Goal: Task Accomplishment & Management: Complete application form

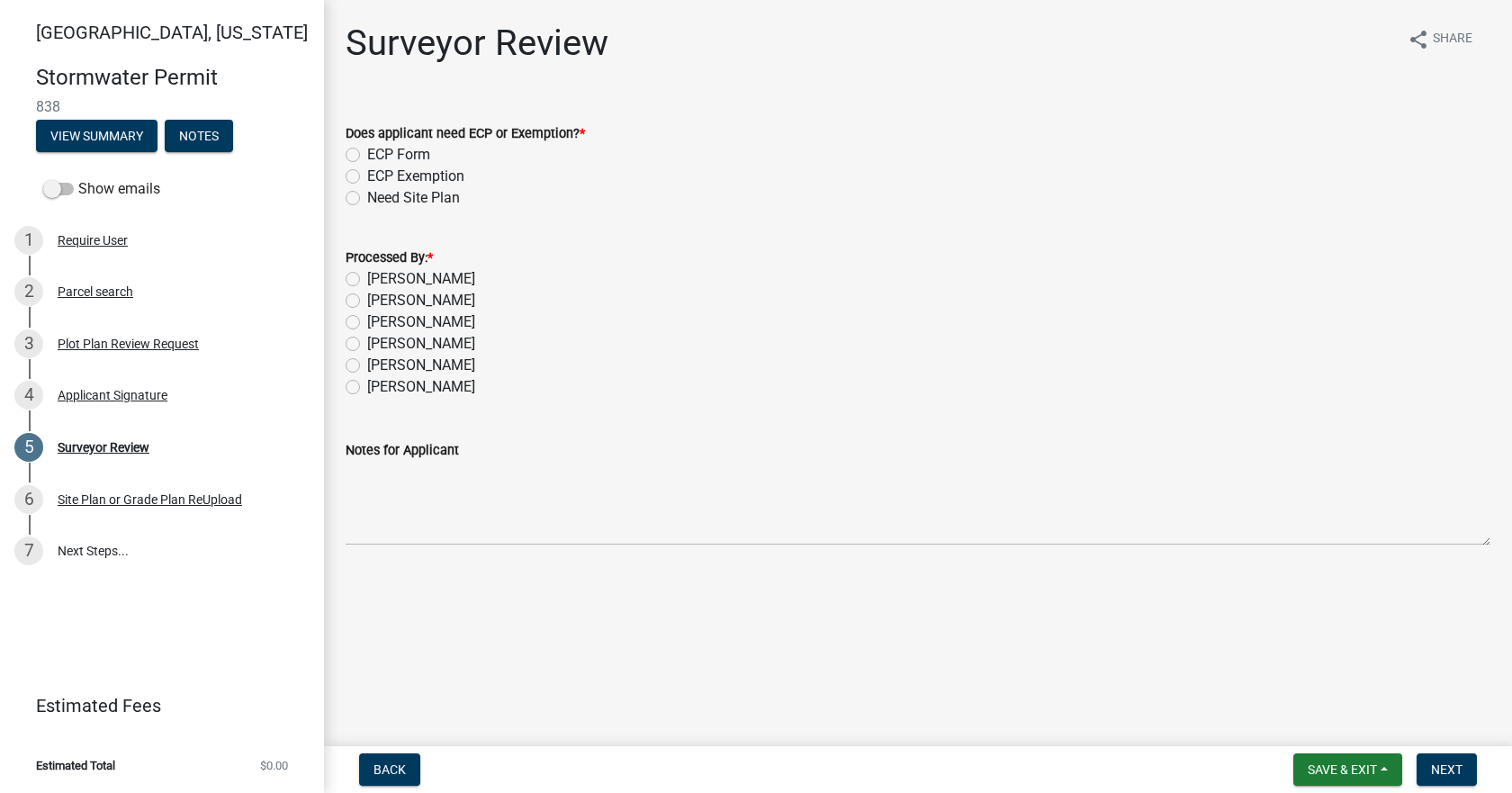
click at [373, 285] on label "[PERSON_NAME]" at bounding box center [421, 278] width 108 height 22
click at [373, 280] on input "[PERSON_NAME]" at bounding box center [373, 274] width 11 height 11
radio input "true"
click at [393, 153] on label "ECP Form" at bounding box center [398, 155] width 63 height 22
click at [379, 153] on input "ECP Form" at bounding box center [373, 150] width 11 height 11
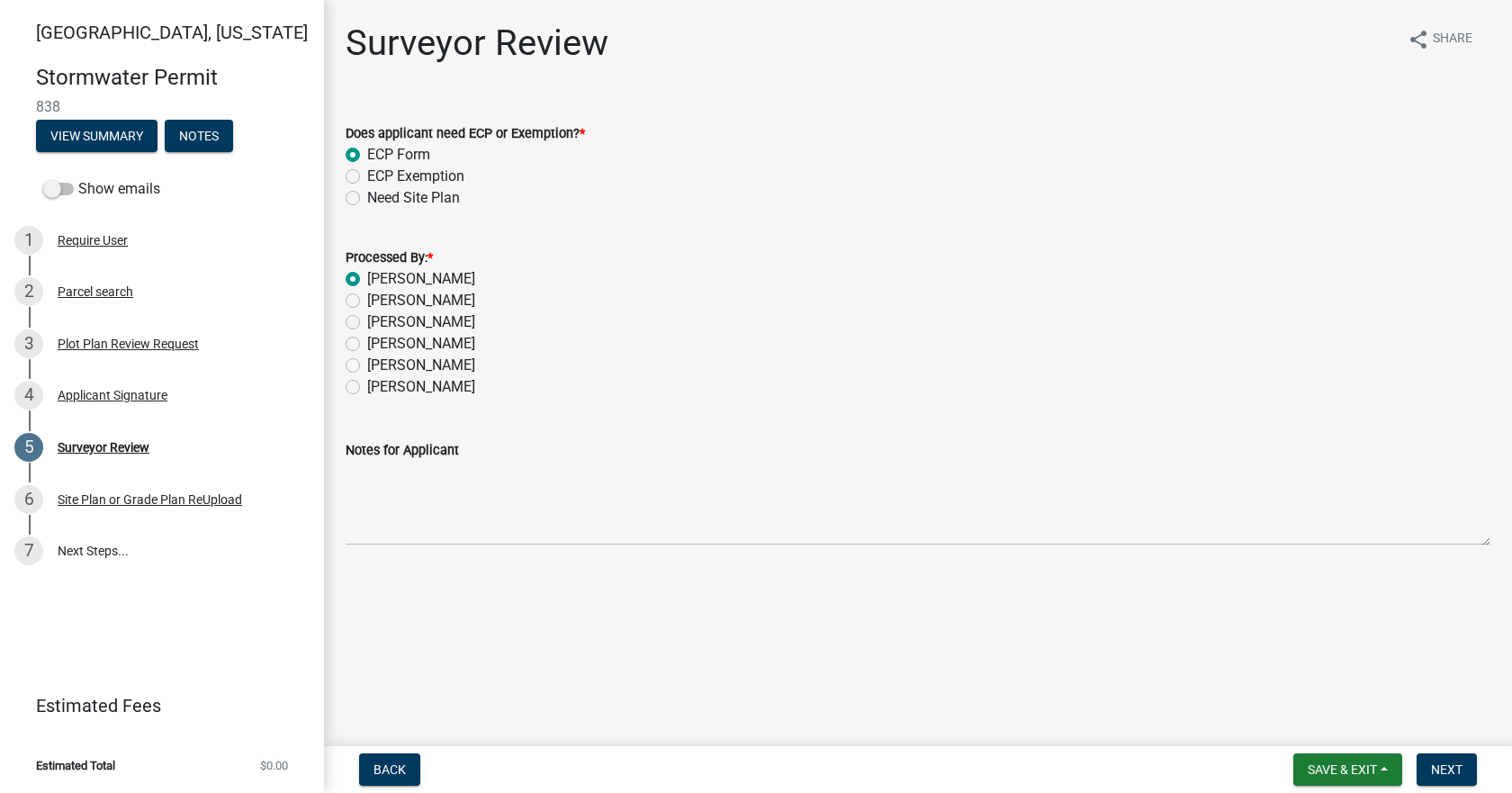
radio input "true"
click at [1443, 763] on span "Next" at bounding box center [1447, 770] width 32 height 14
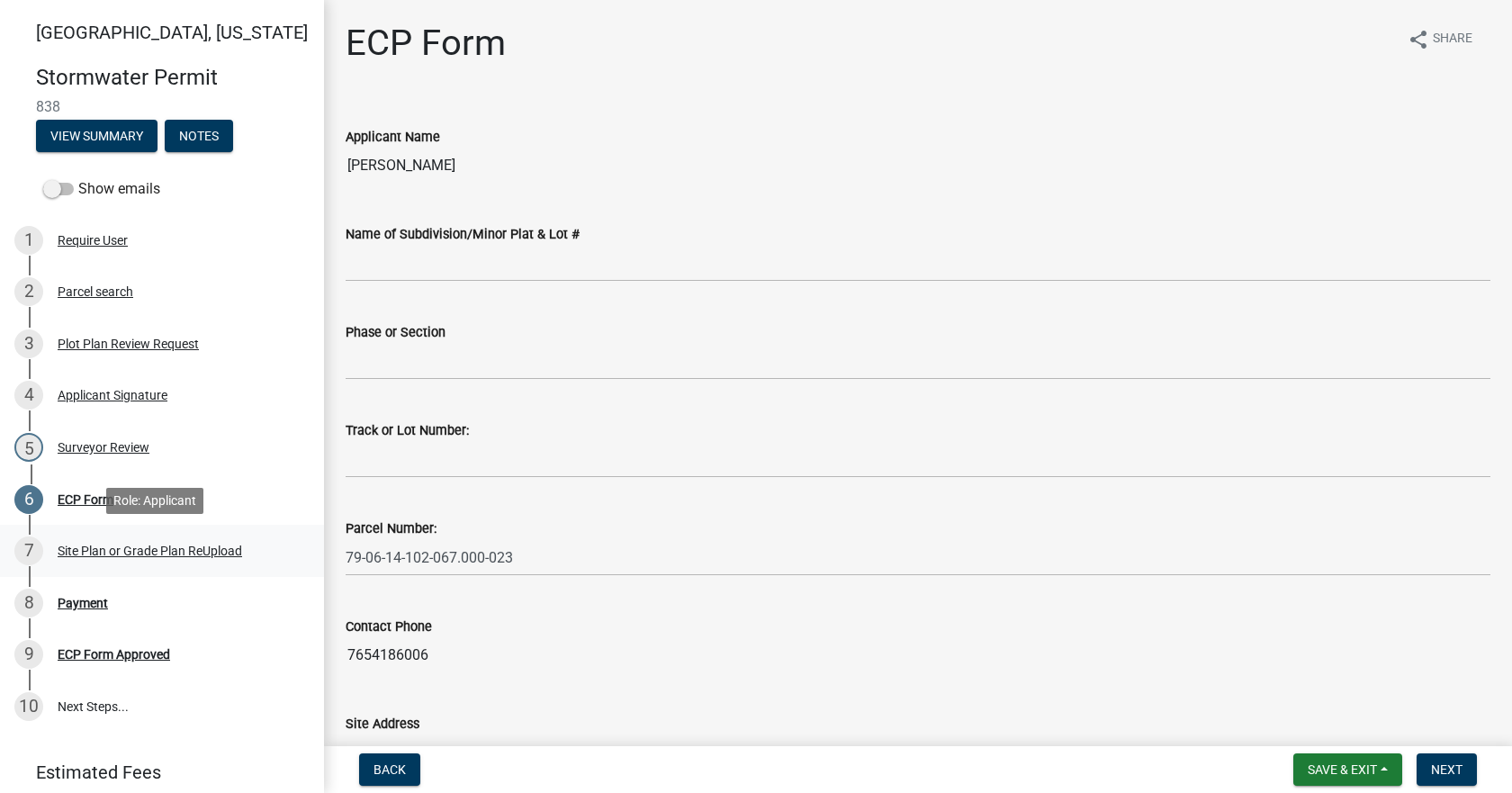
click at [120, 555] on div "Site Plan or Grade Plan ReUpload" at bounding box center [149, 550] width 185 height 12
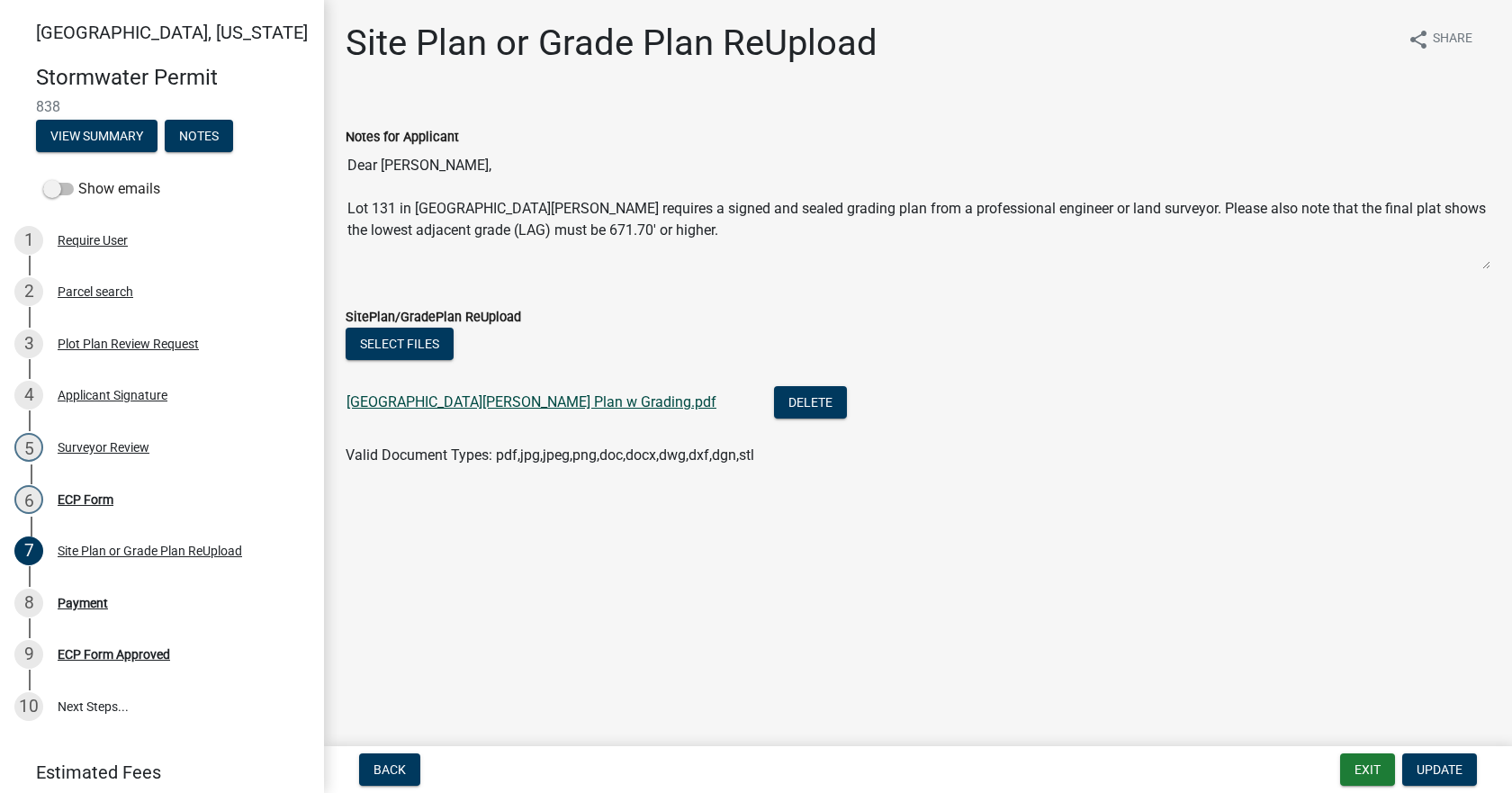
click at [521, 405] on link "[GEOGRAPHIC_DATA][PERSON_NAME] Plan w Grading.pdf" at bounding box center [531, 402] width 370 height 17
click at [82, 495] on div "ECP Form" at bounding box center [85, 500] width 56 height 12
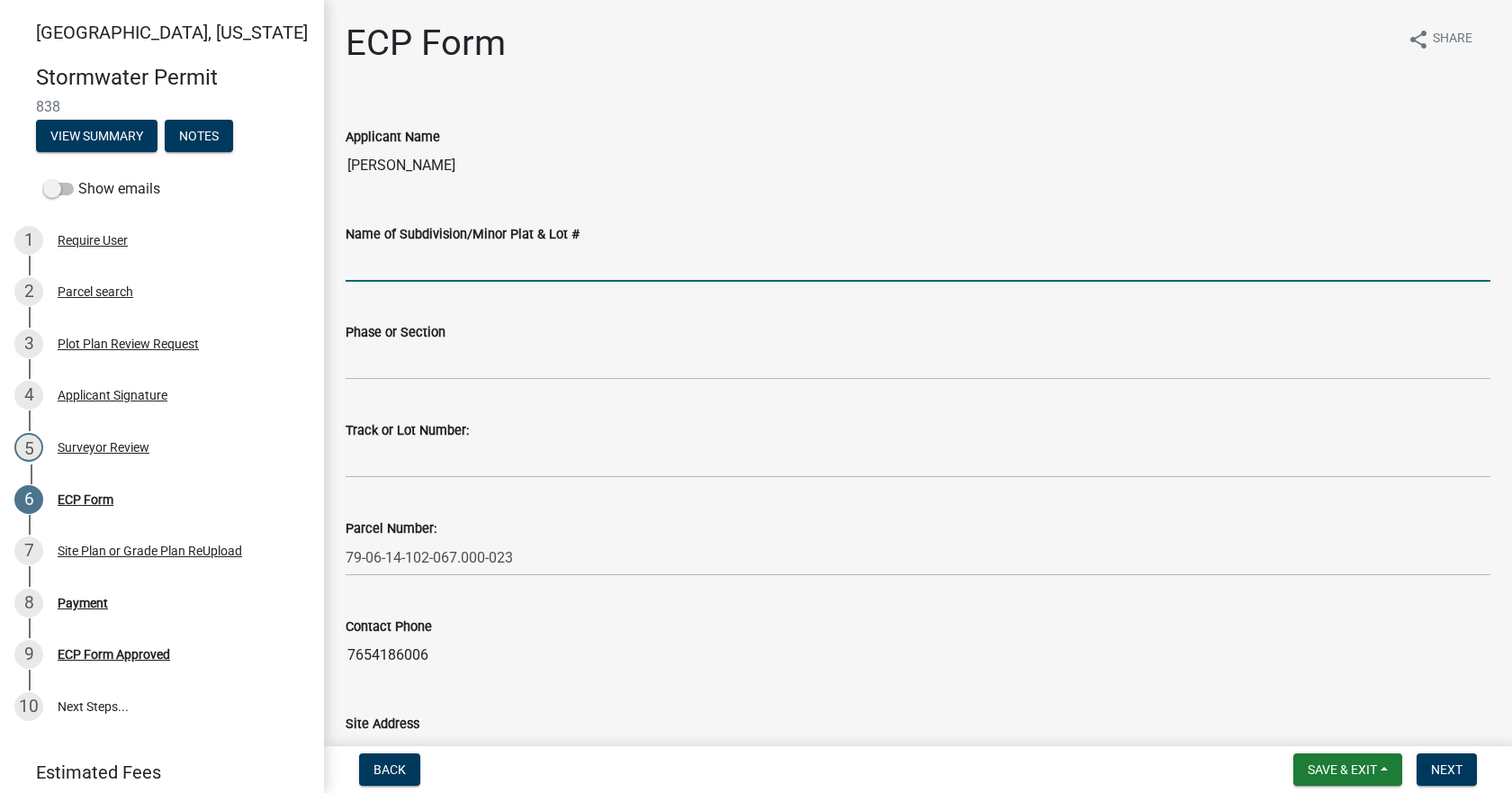
click at [584, 264] on input "Name of Subdivision/Minor Plat & Lot #" at bounding box center [918, 262] width 1145 height 37
type input "Three [PERSON_NAME]"
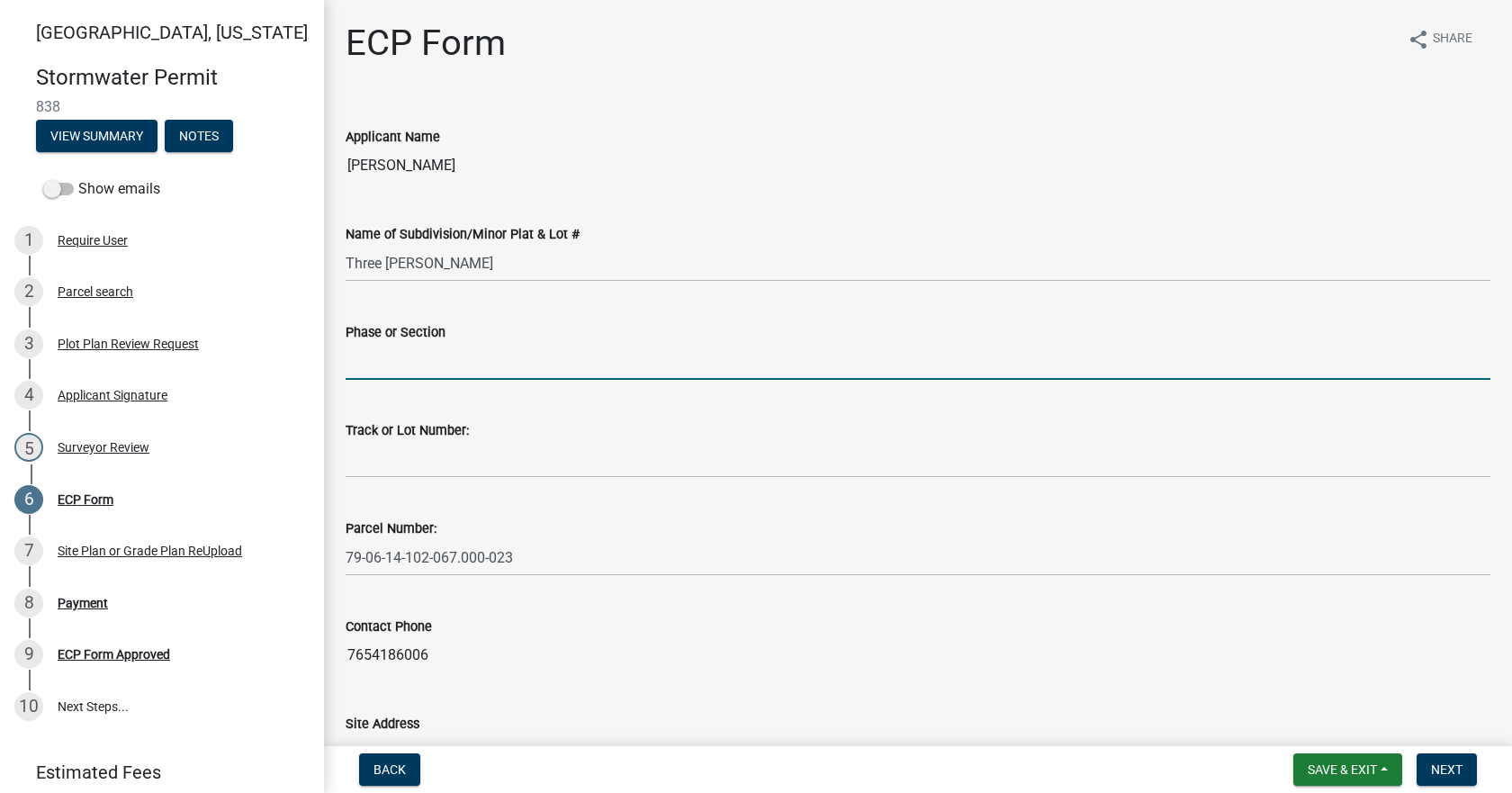
click at [487, 377] on input "Phase or Section" at bounding box center [918, 361] width 1145 height 37
type input "Sec. 2"
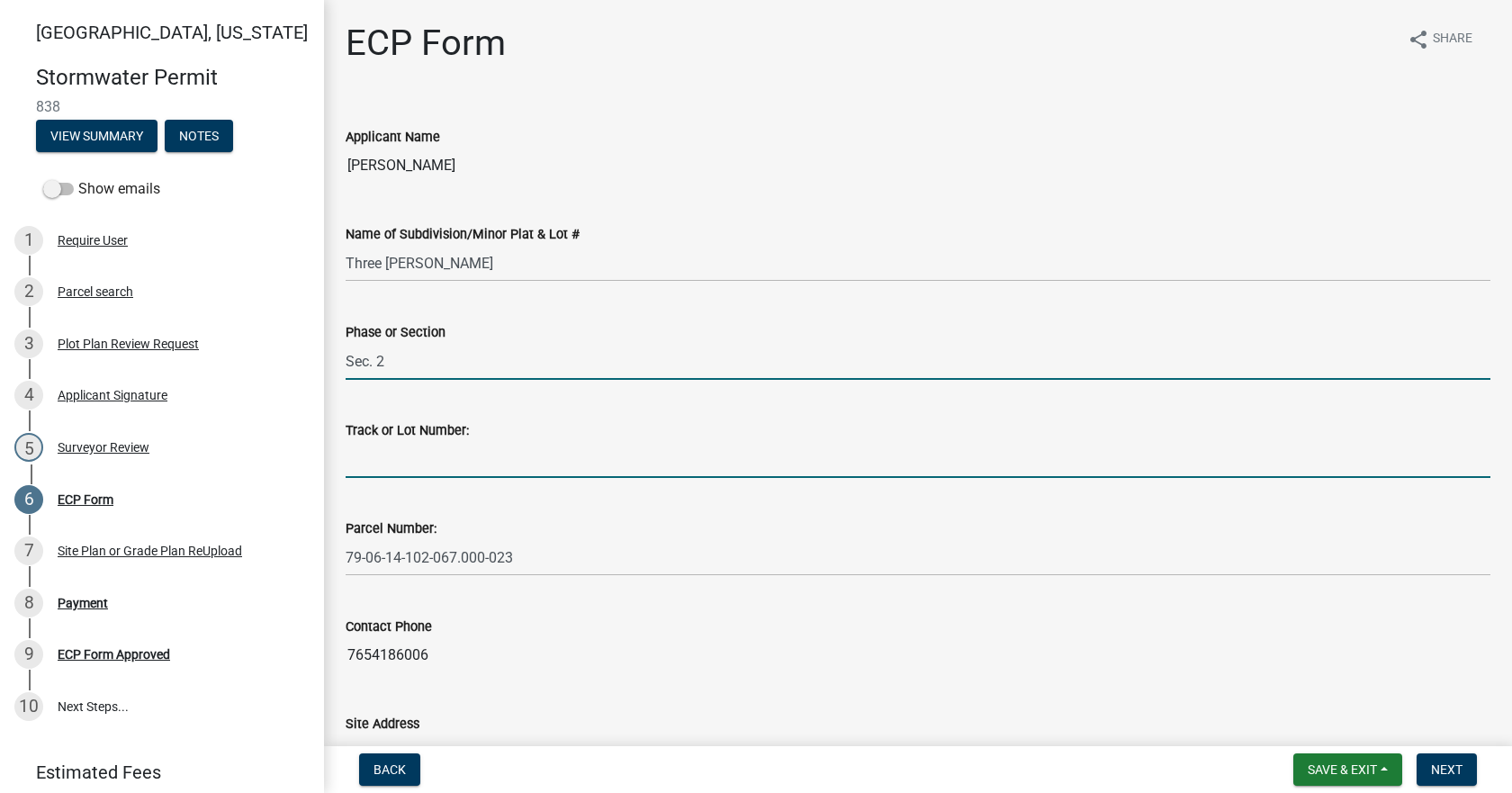
click at [445, 449] on input "Track or Lot Number:" at bounding box center [918, 459] width 1145 height 37
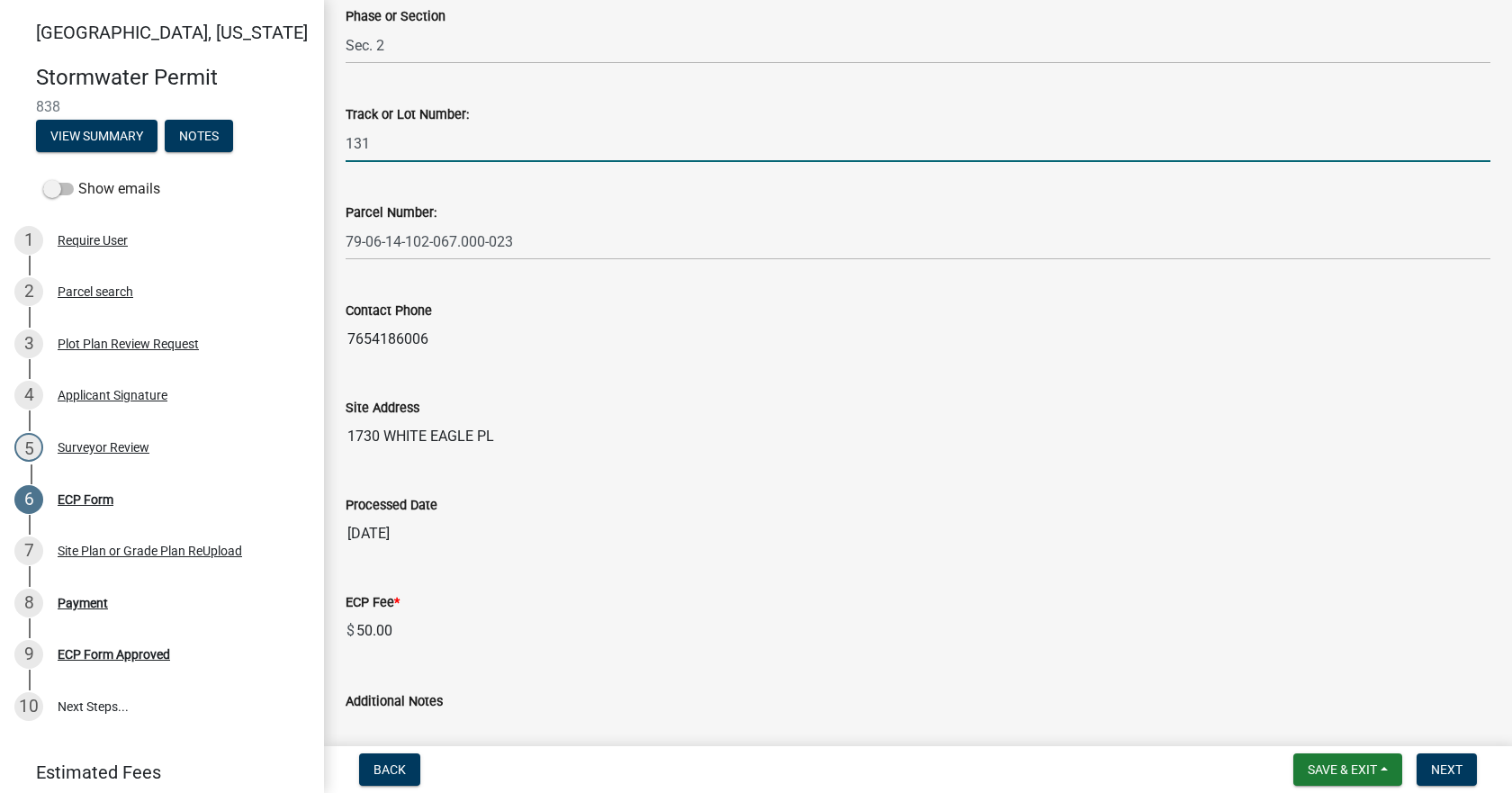
scroll to position [458, 0]
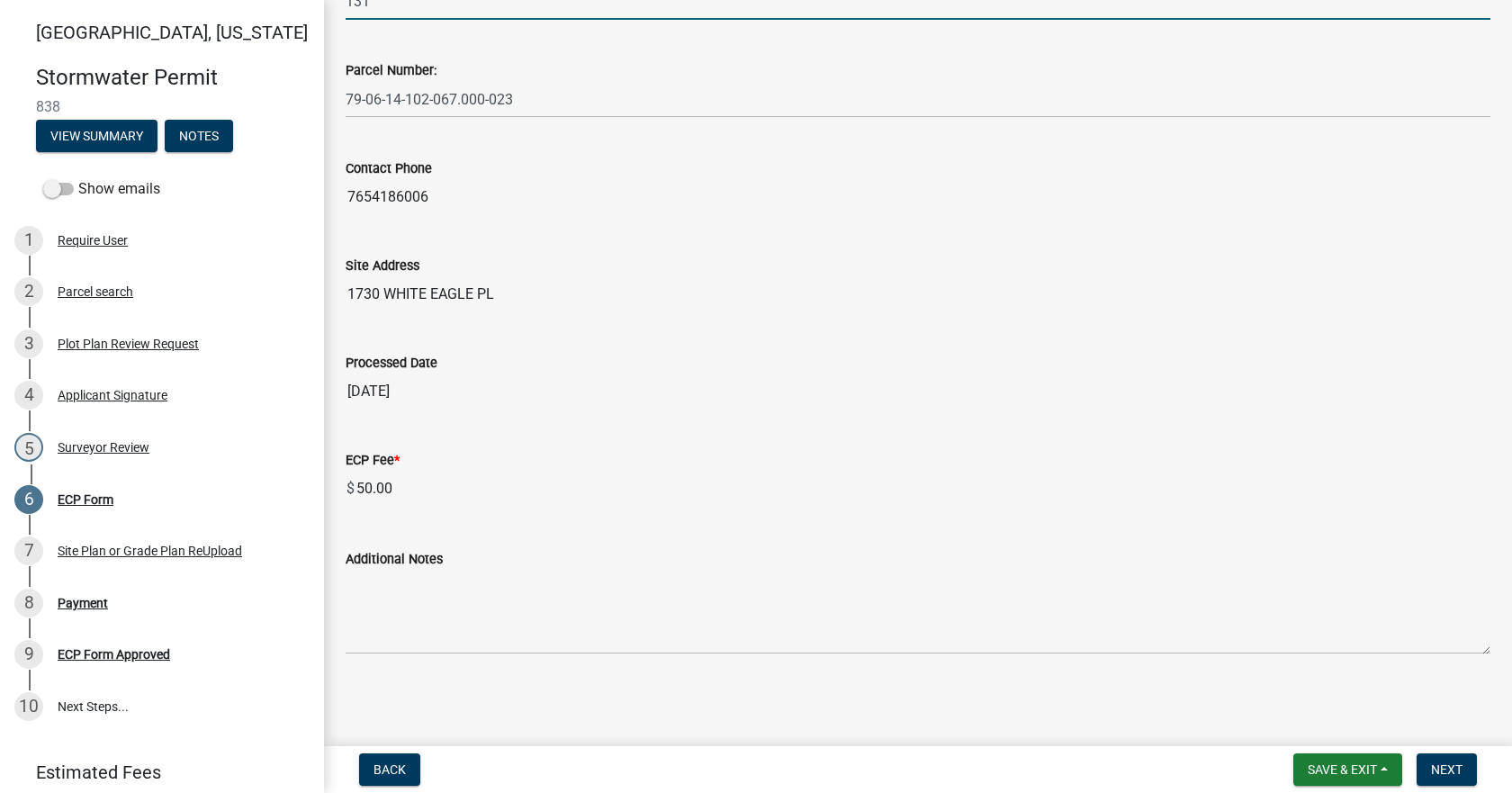
type input "131"
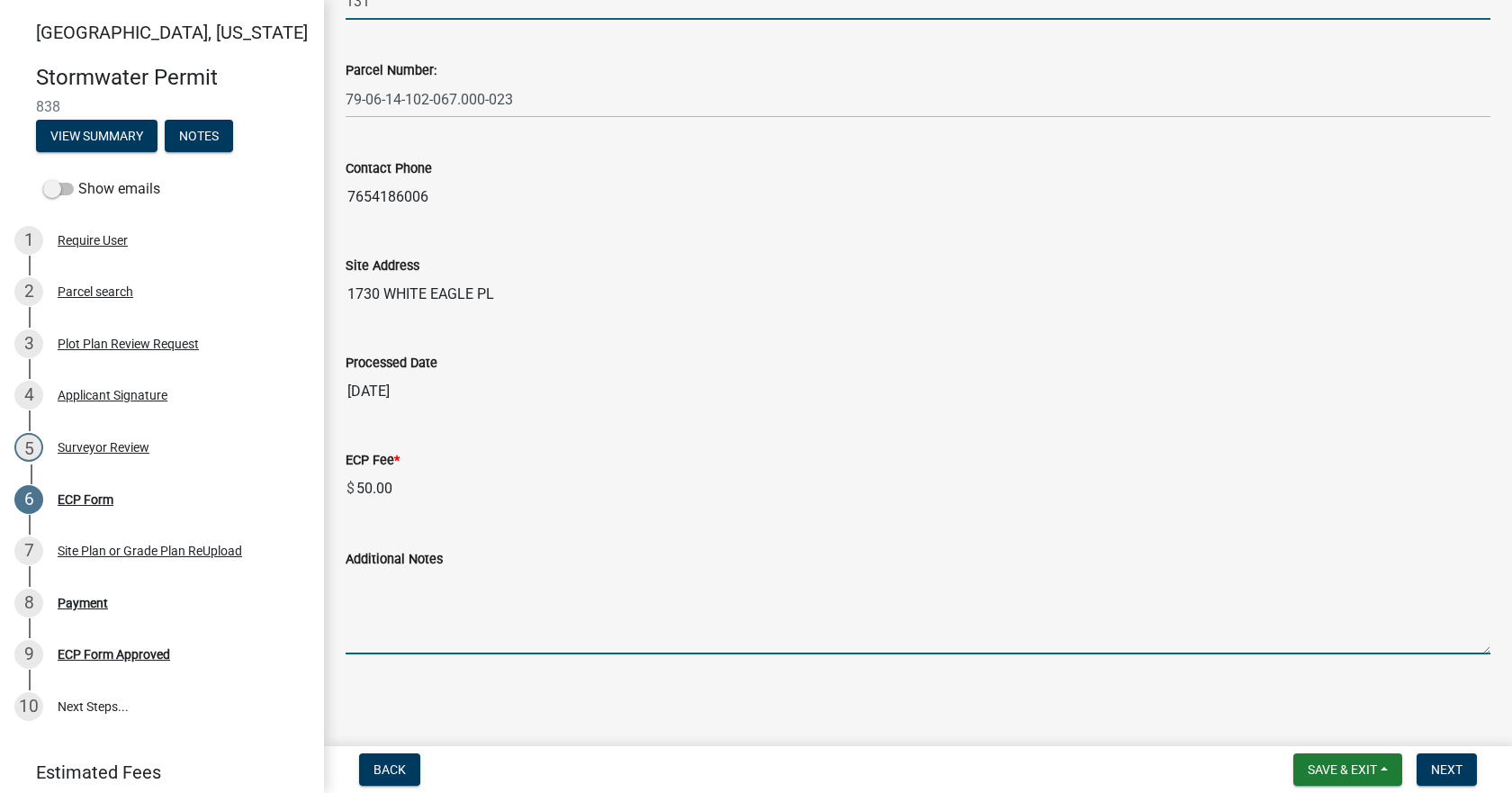
click at [455, 632] on textarea "Additional Notes" at bounding box center [918, 612] width 1145 height 84
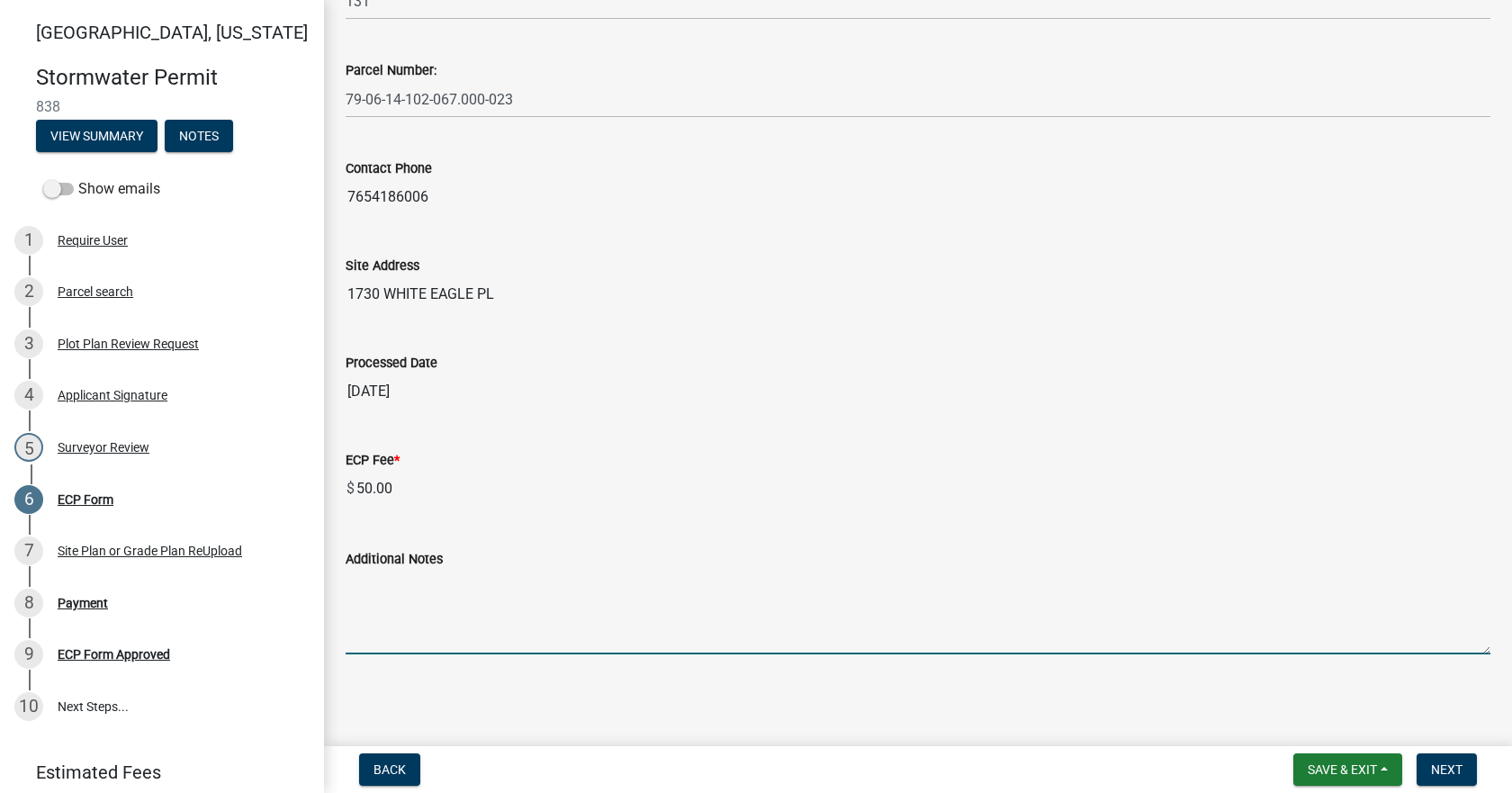
paste textarea "Loremi Dolor Sit 0-A 7. Consecte AD Elitse Doeiusmodtem Incid 2. Utla Etdolorem…"
type textarea "Loremi Dolor Sit 0-A 7. Consecte AD Elitse Doeiusmodtem Incid 2. Utla Etdolorem…"
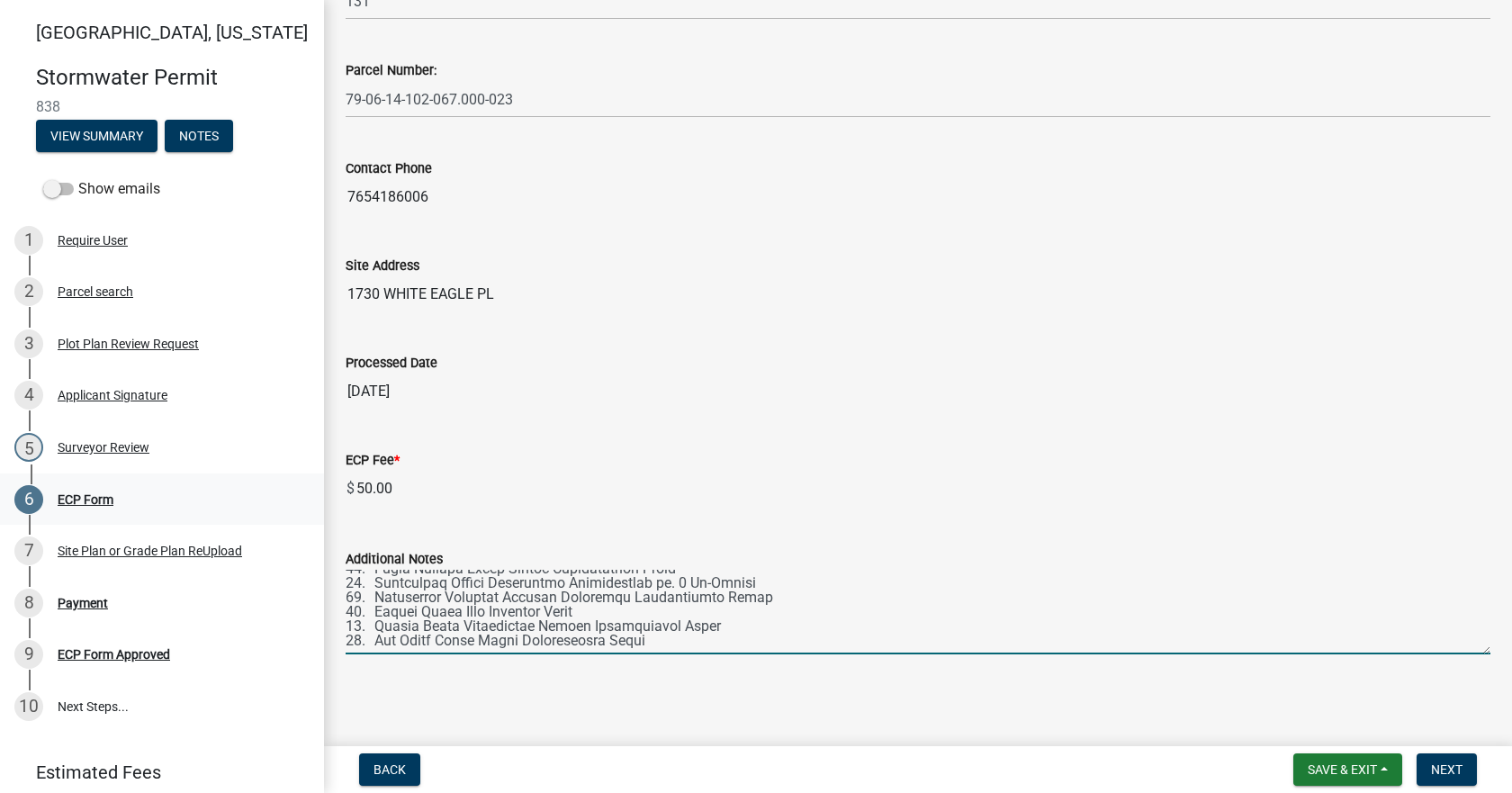
scroll to position [0, 0]
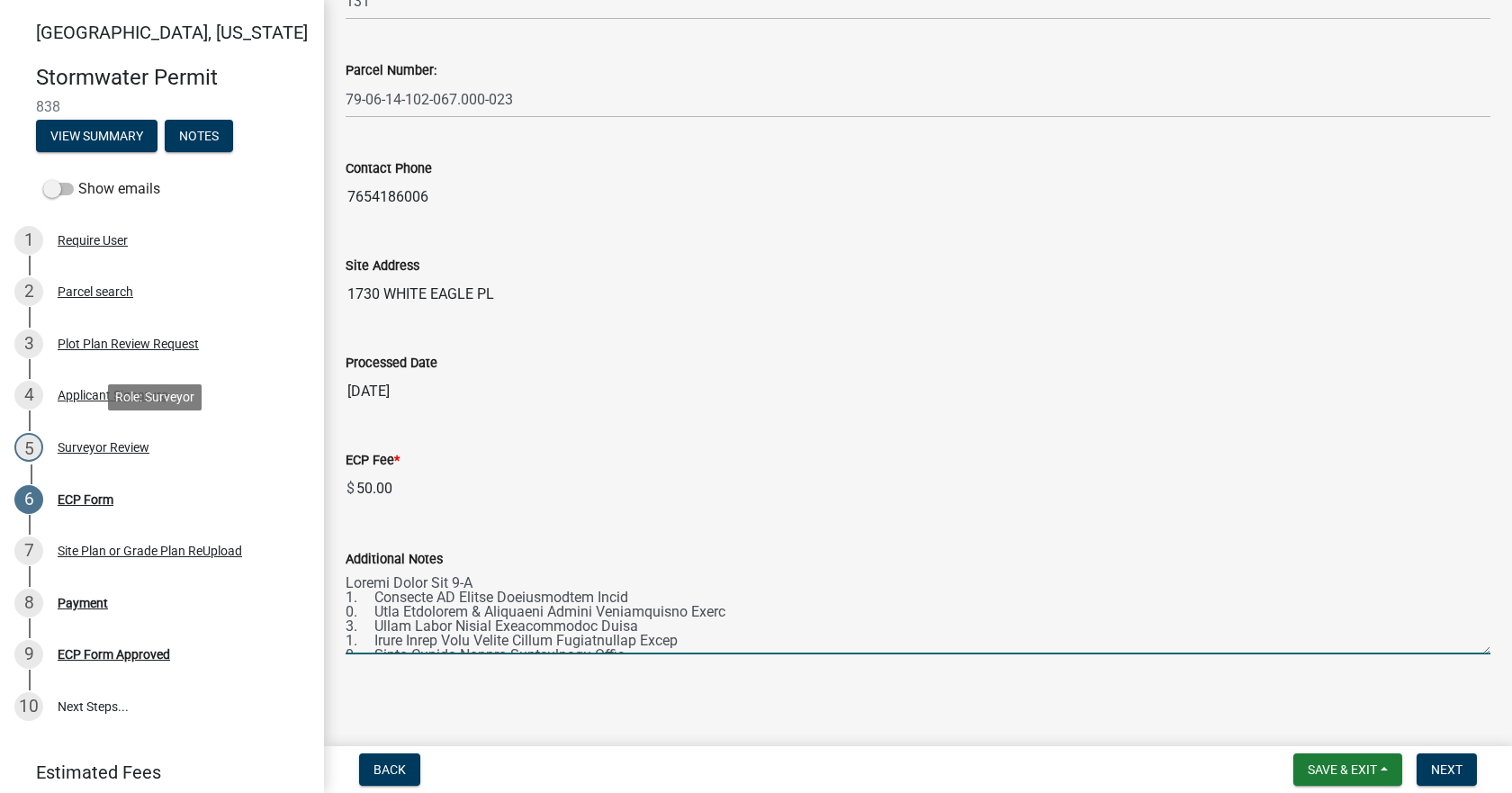
drag, startPoint x: 714, startPoint y: 621, endPoint x: 172, endPoint y: 452, distance: 567.7
click at [172, 452] on div "[GEOGRAPHIC_DATA], [US_STATE] Stormwater Permit 838 View Summary Notes Show ema…" at bounding box center [756, 396] width 1512 height 793
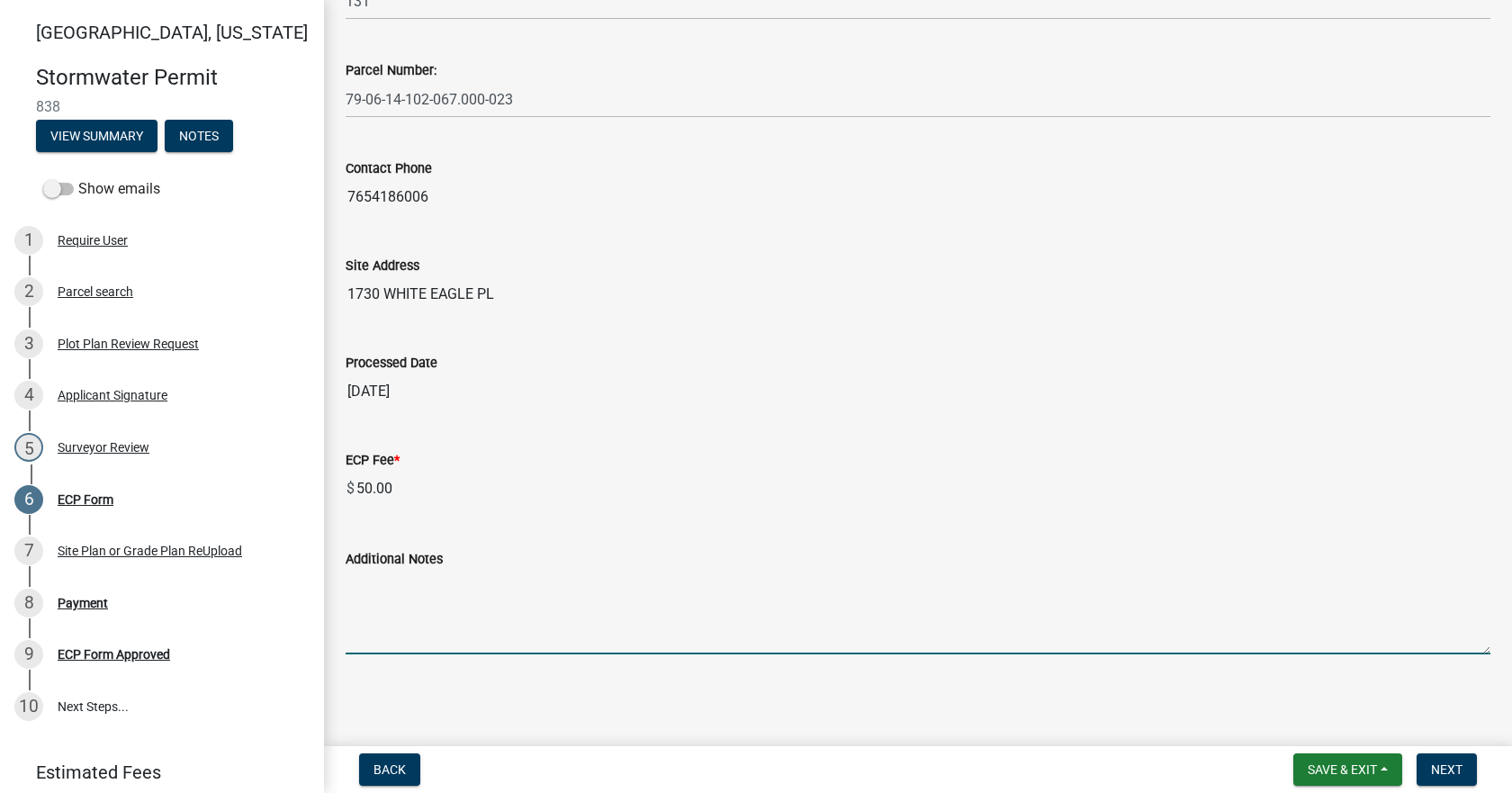
drag, startPoint x: 461, startPoint y: 588, endPoint x: 467, endPoint y: 595, distance: 9.2
click at [461, 588] on textarea "Additional Notes" at bounding box center [918, 612] width 1145 height 84
paste textarea "Install erosion control measures as shown on site plan. Keep streets clear of s…"
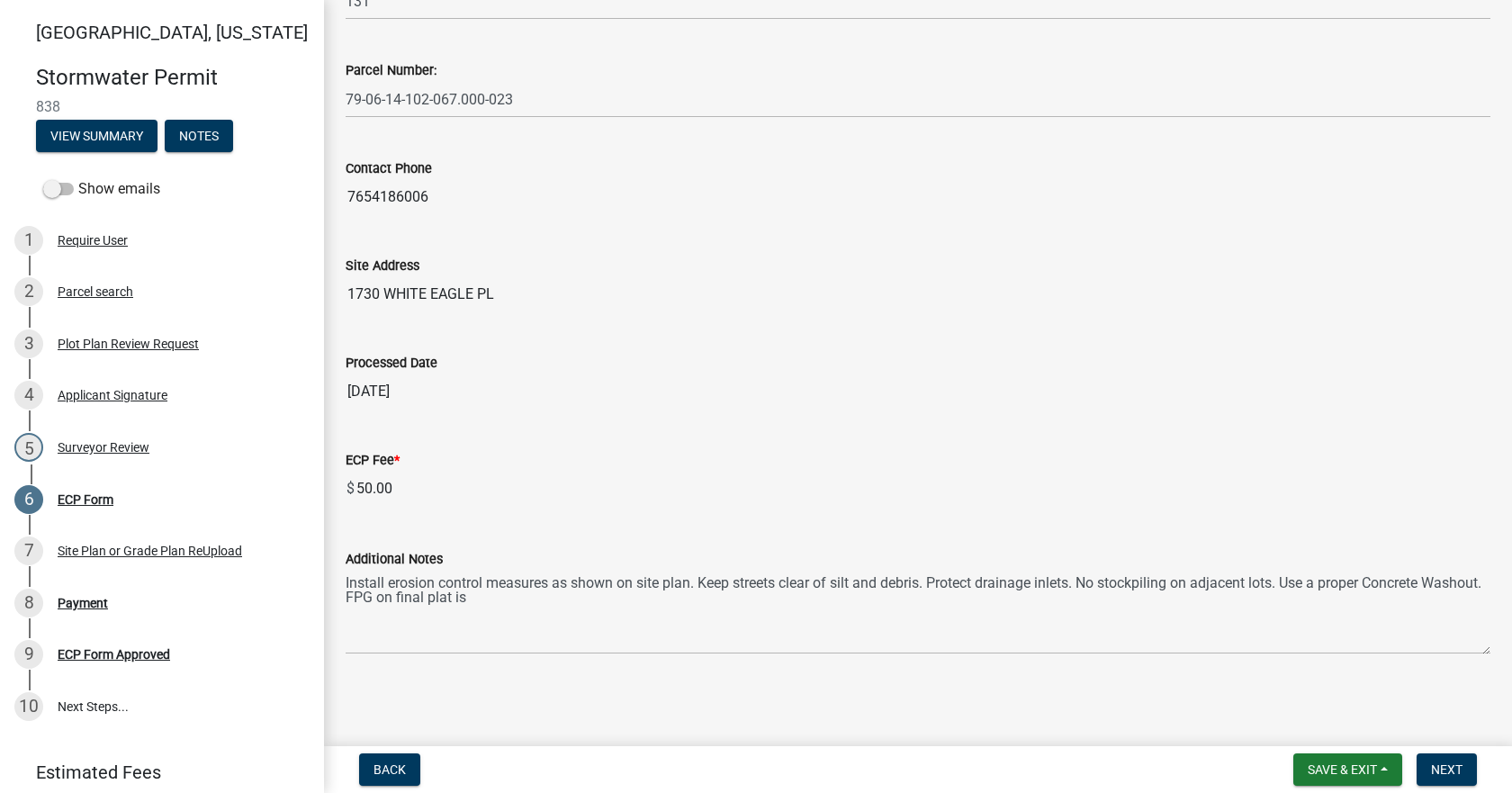
click at [1320, 232] on div "Site Address [GEOGRAPHIC_DATA]" at bounding box center [918, 271] width 1145 height 82
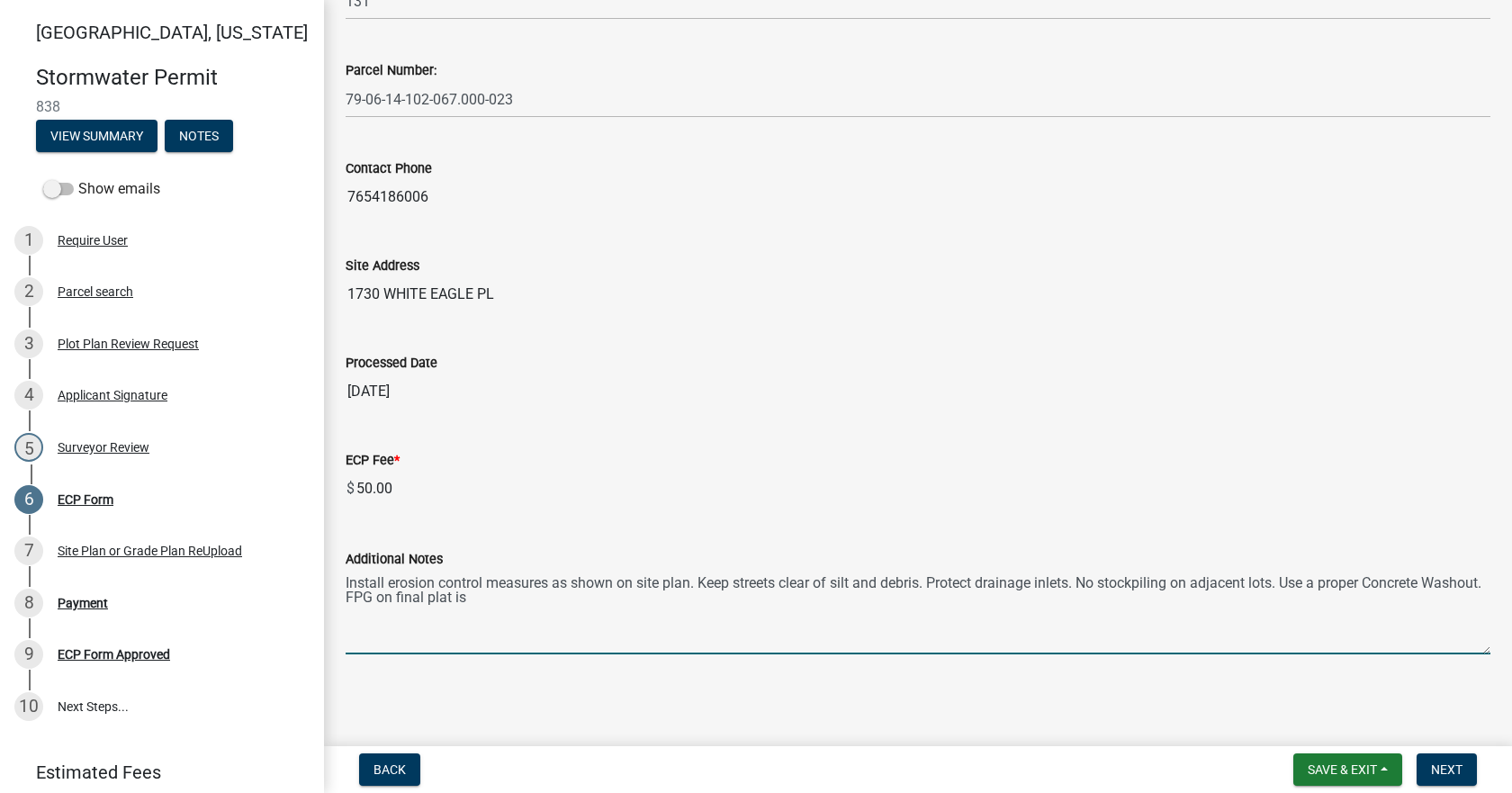
click at [648, 589] on textarea "Install erosion control measures as shown on site plan. Keep streets clear of s…" at bounding box center [918, 612] width 1145 height 84
click at [643, 606] on textarea "Install erosion control measures as shown on site plan. Keep streets clear of s…" at bounding box center [918, 612] width 1145 height 84
click at [644, 602] on textarea "Install erosion control measures as shown on site plan. Keep streets clear of s…" at bounding box center [918, 612] width 1145 height 84
type textarea "Install erosion control measures as shown on site plan. Keep streets clear of s…"
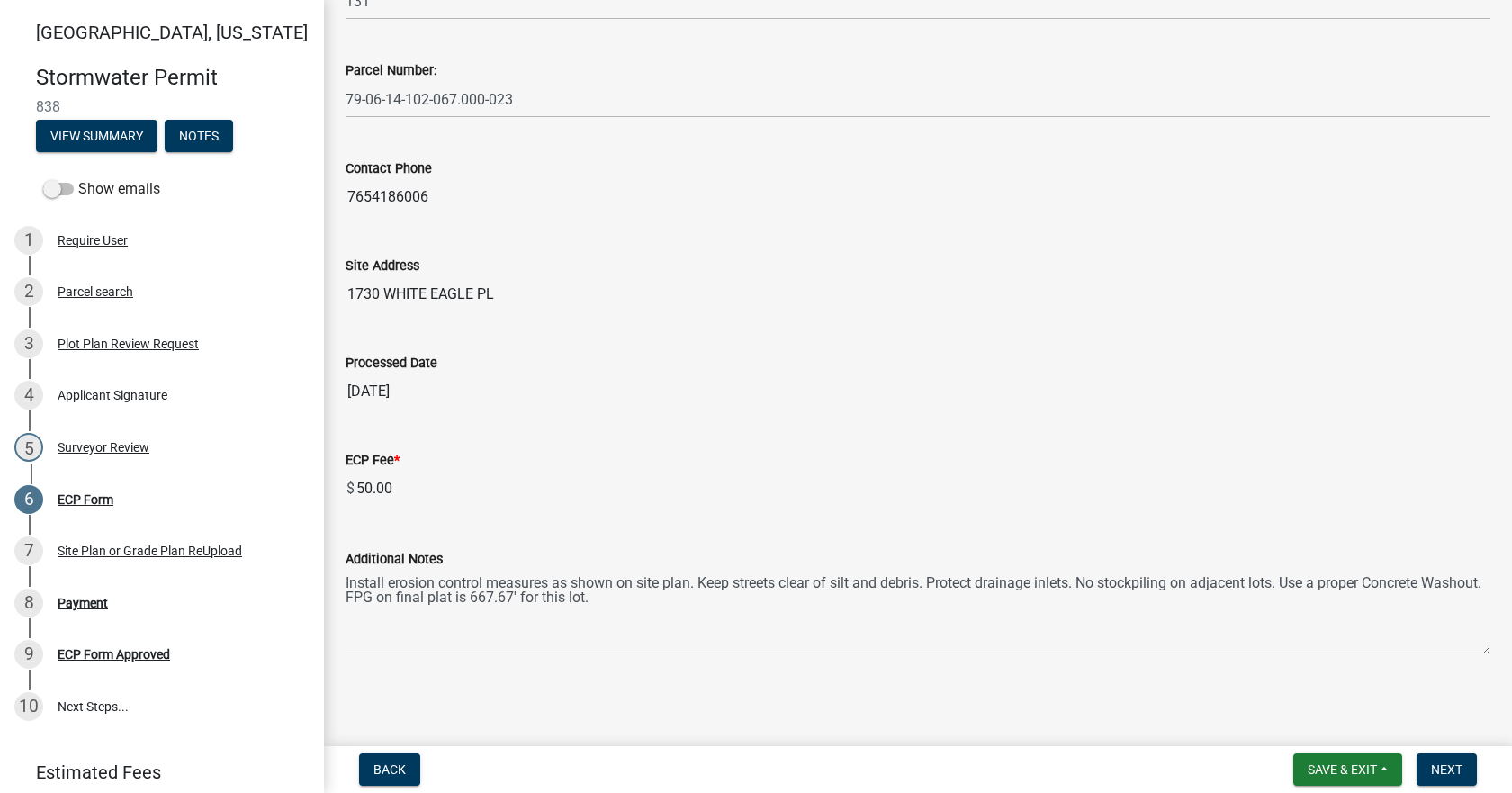
drag, startPoint x: 1284, startPoint y: 418, endPoint x: 1268, endPoint y: 445, distance: 31.4
click at [1284, 419] on wm-data-entity-input "Processed Date [DATE]" at bounding box center [918, 376] width 1145 height 97
click at [1443, 763] on span "Next" at bounding box center [1447, 770] width 32 height 14
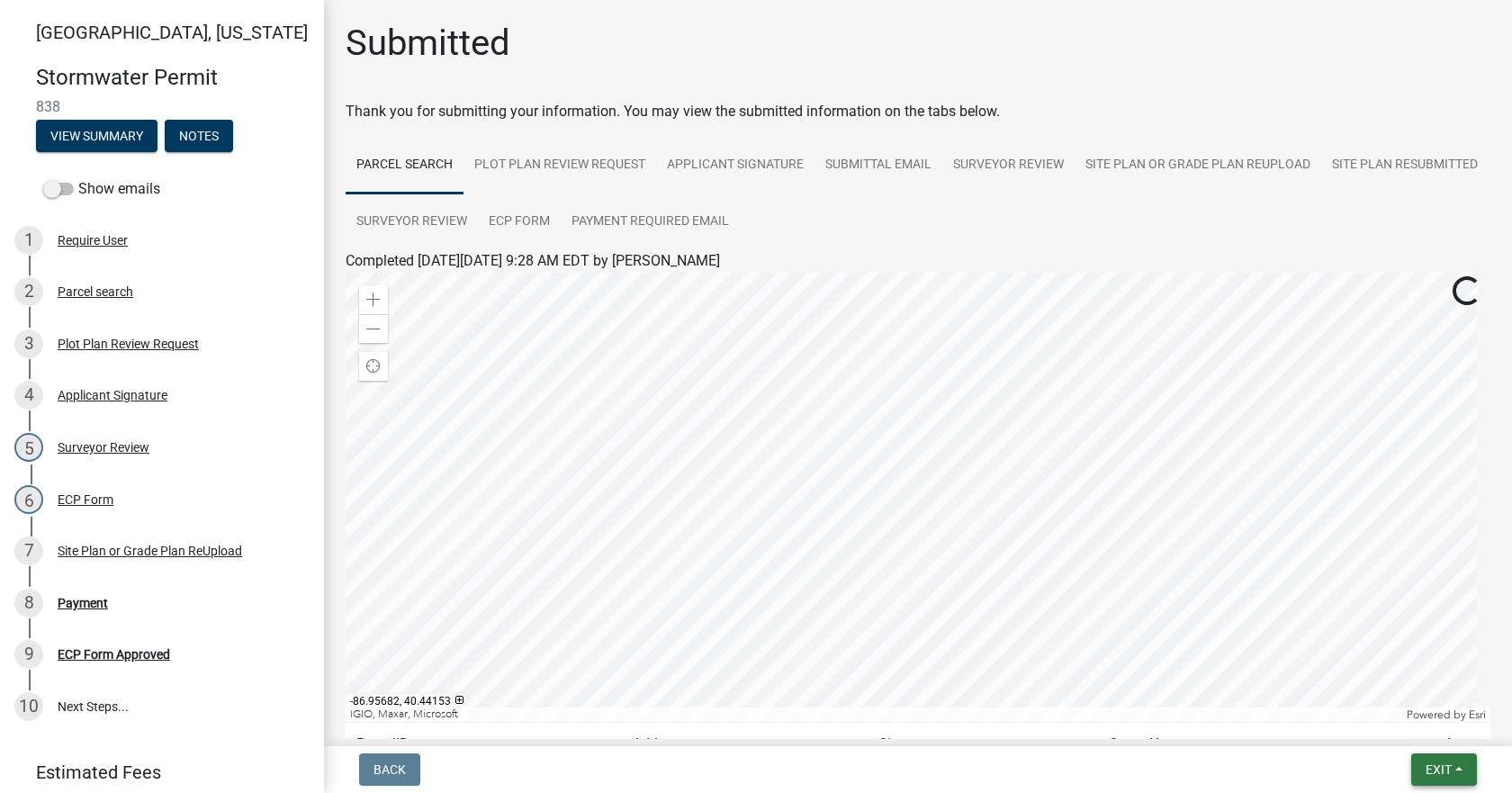
click at [1455, 757] on button "Exit" at bounding box center [1445, 770] width 66 height 33
click at [1398, 714] on button "Save & Exit" at bounding box center [1405, 723] width 144 height 43
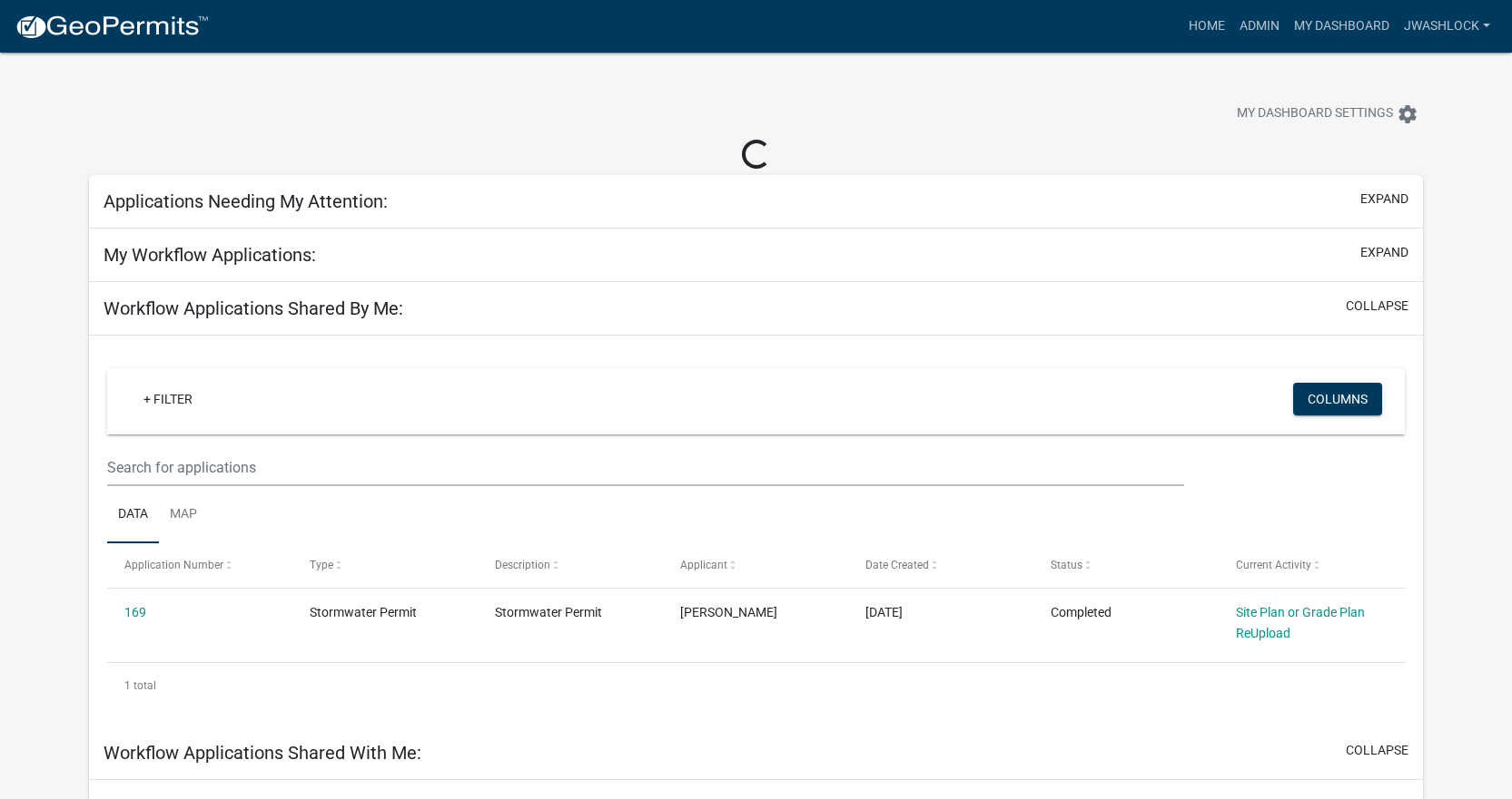
select select "3: 100"
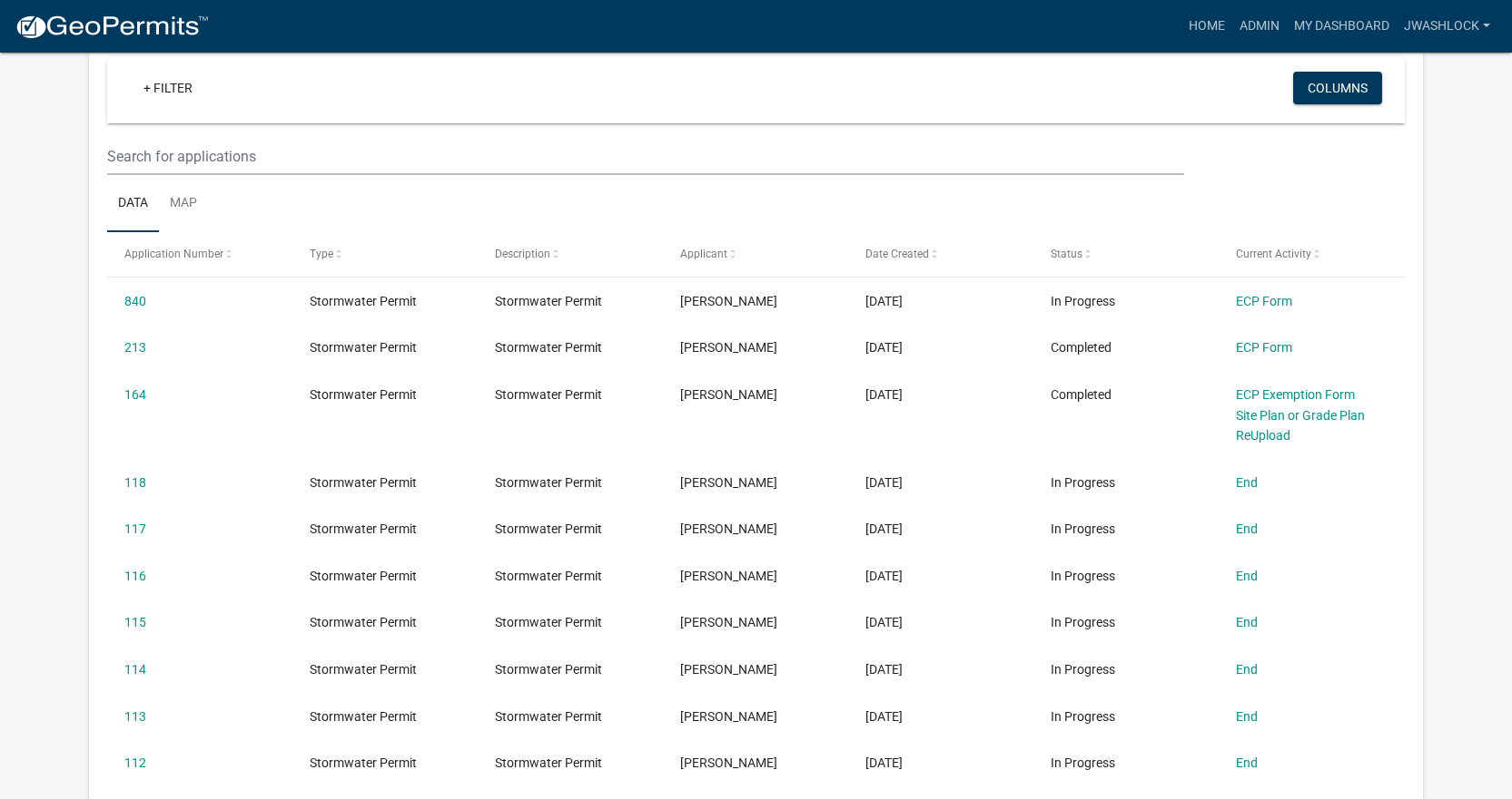
scroll to position [181, 0]
